Goal: Transaction & Acquisition: Subscribe to service/newsletter

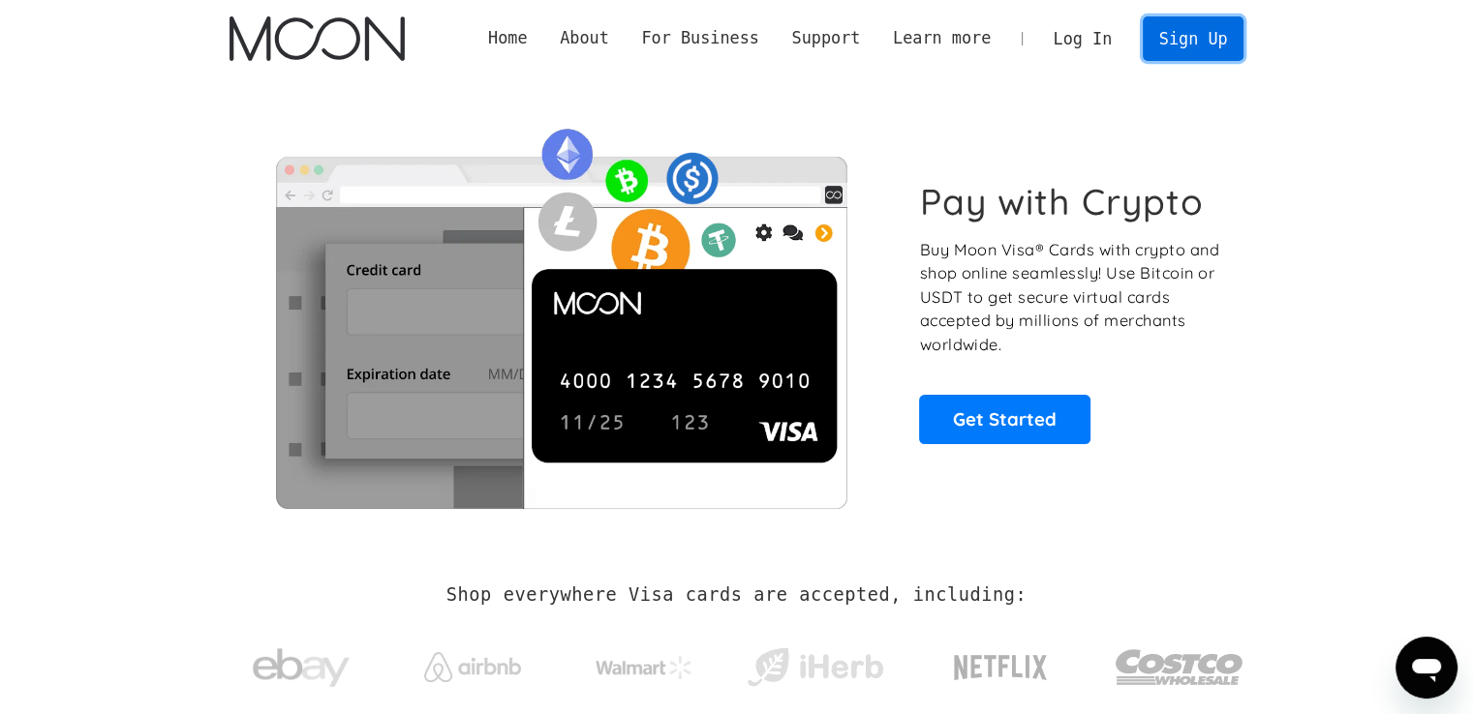
click at [1214, 44] on link "Sign Up" at bounding box center [1192, 38] width 101 height 44
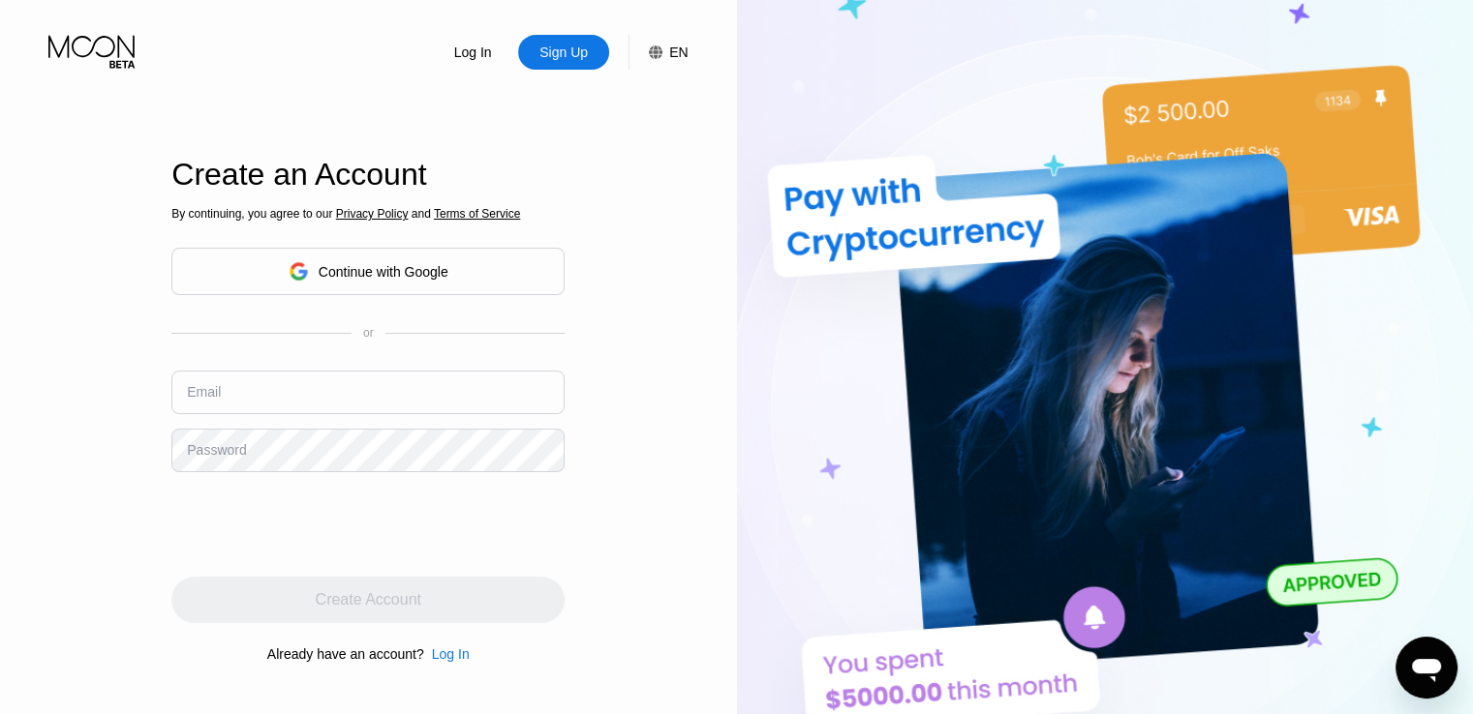
click at [386, 264] on div "Continue with Google" at bounding box center [384, 271] width 130 height 15
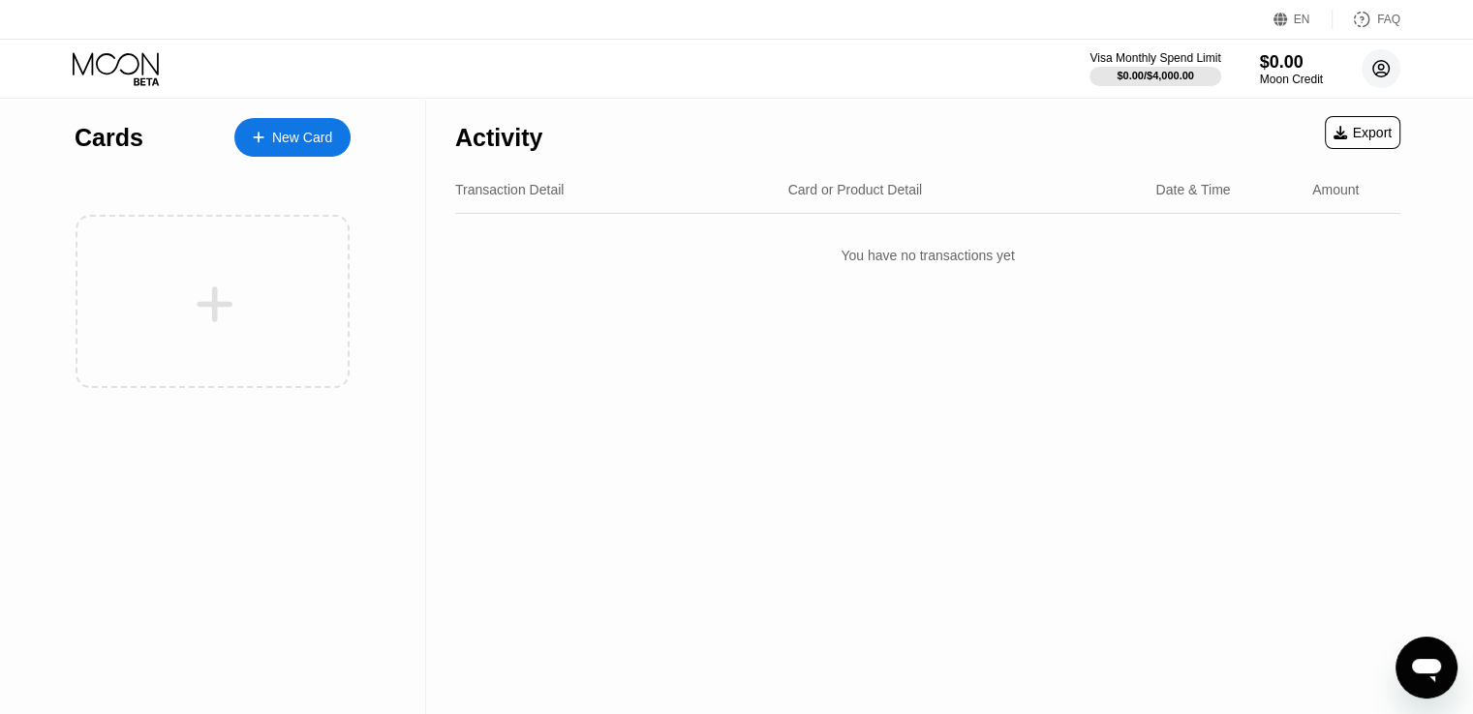
click at [1363, 71] on circle at bounding box center [1380, 68] width 39 height 39
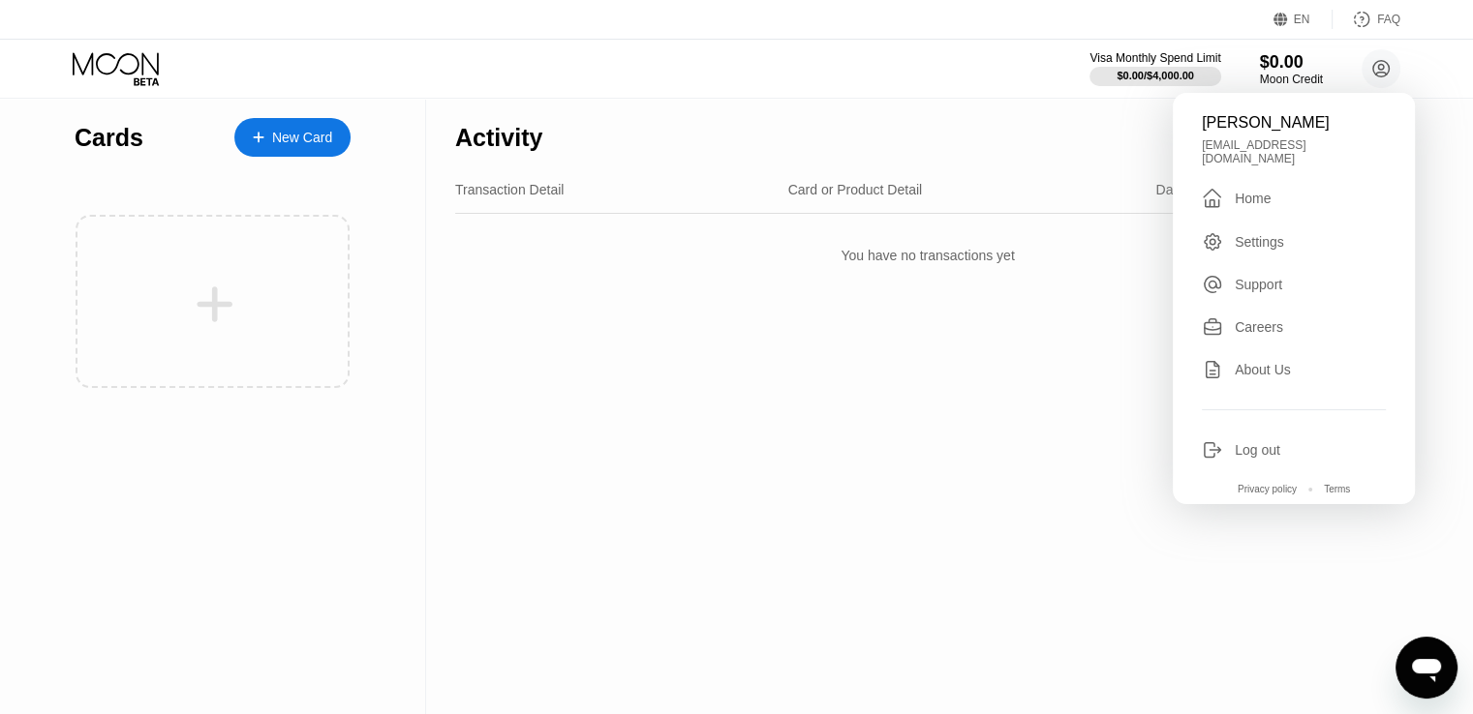
click at [896, 80] on div "Visa Monthly Spend Limit $0.00 / $4,000.00 $0.00 Moon Credit [PERSON_NAME] [EMA…" at bounding box center [736, 69] width 1473 height 58
